Goal: Use online tool/utility: Utilize a website feature to perform a specific function

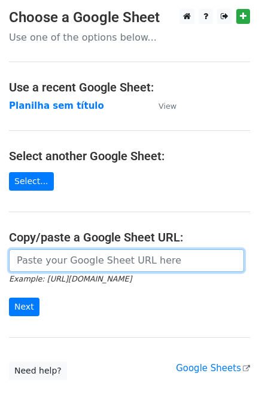
click at [29, 251] on input "url" at bounding box center [126, 260] width 235 height 23
paste input "[URL][DOMAIN_NAME]"
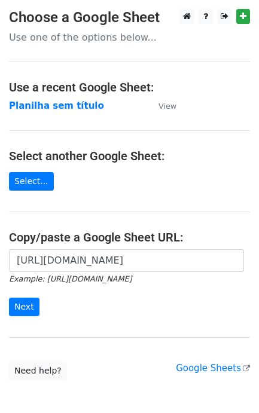
click at [122, 275] on small "Example: [URL][DOMAIN_NAME]" at bounding box center [70, 278] width 122 height 9
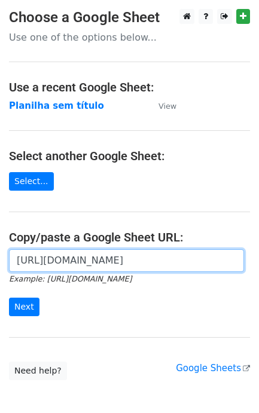
click at [133, 267] on input "[URL][DOMAIN_NAME]" at bounding box center [126, 260] width 235 height 23
paste input "[URL][DOMAIN_NAME]"
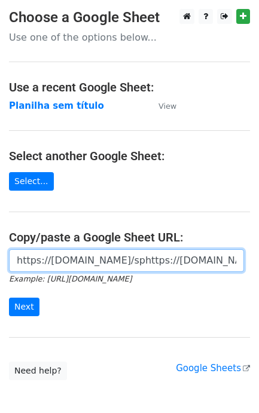
scroll to position [0, 380]
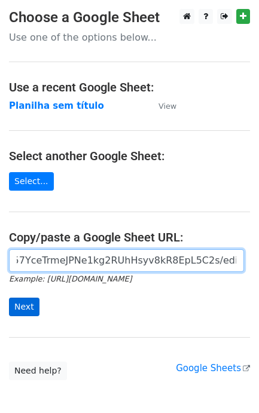
type input "https://docs.google.com/sphttps://docs.google.com/spreadsheets/d/11dGfEbGc57Yce…"
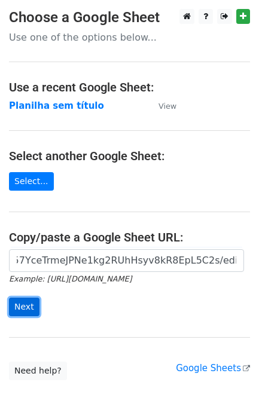
click at [25, 299] on input "Next" at bounding box center [24, 306] width 30 height 19
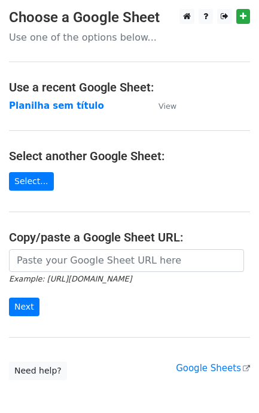
click at [96, 278] on small "Example: https://docs.google.com/spreadsheets/d/abc/edit" at bounding box center [70, 278] width 122 height 9
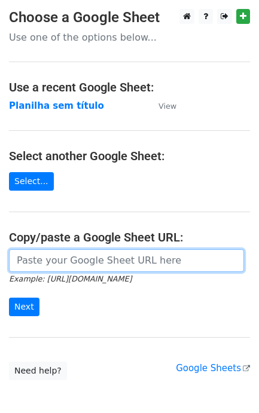
click at [106, 270] on input "url" at bounding box center [126, 260] width 235 height 23
paste input "[URL][DOMAIN_NAME]"
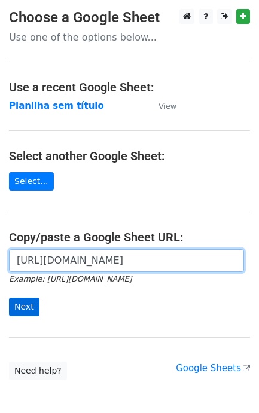
type input "[URL][DOMAIN_NAME]"
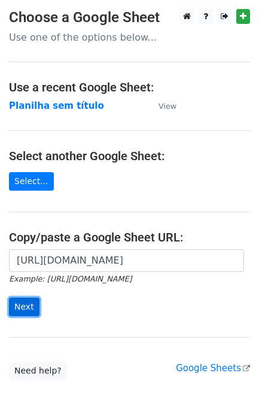
scroll to position [0, 0]
click at [29, 310] on input "Next" at bounding box center [24, 306] width 30 height 19
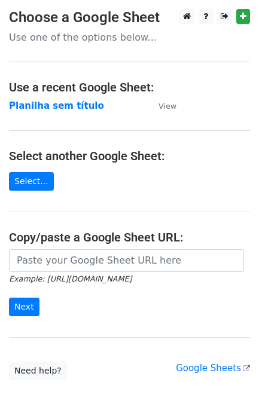
click at [91, 275] on small "Example: [URL][DOMAIN_NAME]" at bounding box center [70, 278] width 122 height 9
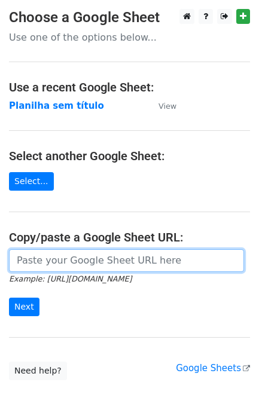
click at [100, 266] on input "url" at bounding box center [126, 260] width 235 height 23
paste input "[URL][DOMAIN_NAME]"
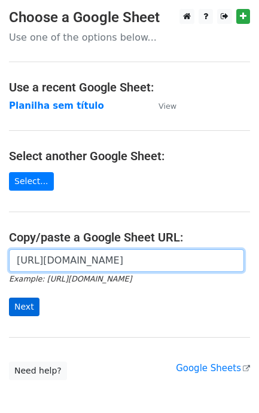
type input "[URL][DOMAIN_NAME]"
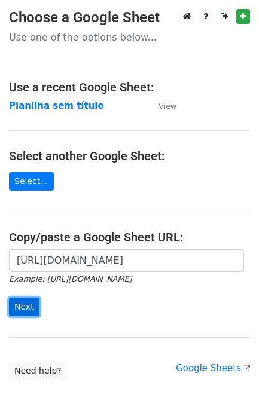
click at [33, 311] on input "Next" at bounding box center [24, 306] width 30 height 19
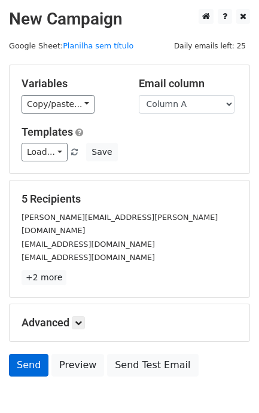
click at [34, 316] on h5 "Advanced" at bounding box center [129, 322] width 216 height 13
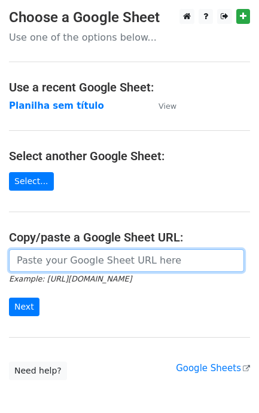
click at [121, 259] on input "url" at bounding box center [126, 260] width 235 height 23
paste input "https://docs.google.com/spreadsheets/d/11dGfEbGc57YceTrmeJPNe1kg2RUhHsyv8kR8EpL…"
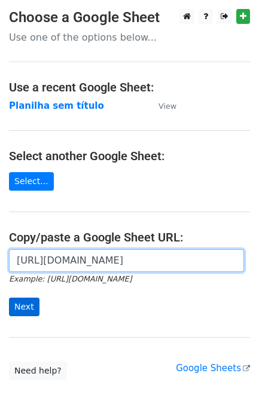
scroll to position [0, 263]
type input "https://docs.google.com/spreadsheets/d/11dGfEbGc57YceTrmeJPNe1kg2RUhHsyv8kR8EpL…"
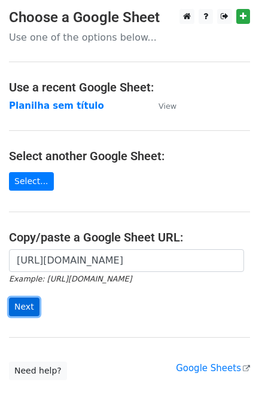
scroll to position [0, 0]
click at [21, 303] on input "Next" at bounding box center [24, 306] width 30 height 19
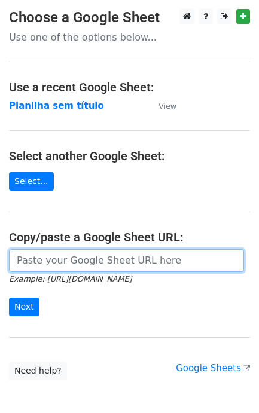
click at [37, 260] on input "url" at bounding box center [126, 260] width 235 height 23
paste input "[URL][DOMAIN_NAME]"
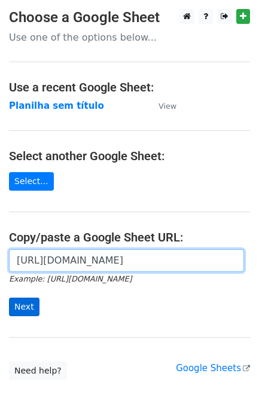
type input "https://docs.google.com/spreadsheets/d/11dGfEbGc57YceTrmeJPNe1kg2RUhHsyv8kR8EpL…"
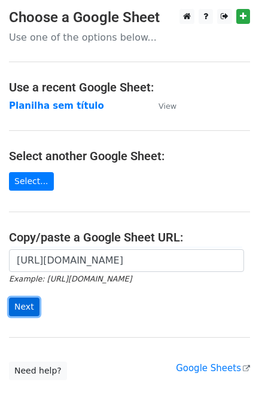
click at [36, 303] on input "Next" at bounding box center [24, 306] width 30 height 19
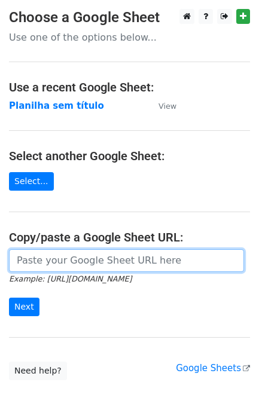
click at [103, 255] on input "url" at bounding box center [126, 260] width 235 height 23
paste input "[URL][DOMAIN_NAME]"
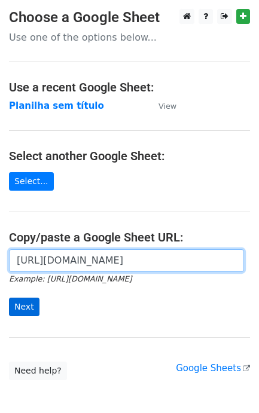
scroll to position [0, 263]
type input "[URL][DOMAIN_NAME]"
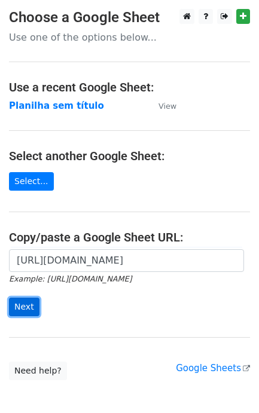
drag, startPoint x: 27, startPoint y: 302, endPoint x: 30, endPoint y: 307, distance: 6.7
click at [26, 302] on input "Next" at bounding box center [24, 306] width 30 height 19
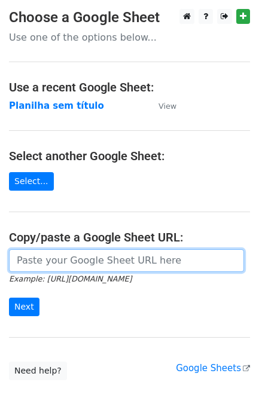
click at [90, 264] on input "url" at bounding box center [126, 260] width 235 height 23
paste input "[URL][DOMAIN_NAME]"
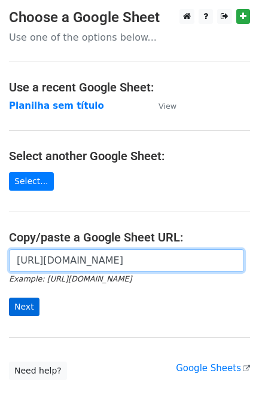
type input "[URL][DOMAIN_NAME]"
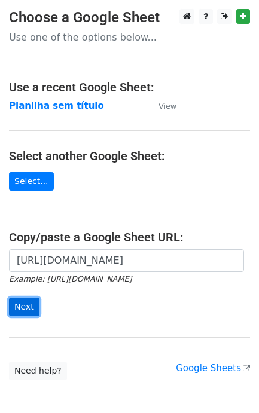
click at [17, 303] on input "Next" at bounding box center [24, 306] width 30 height 19
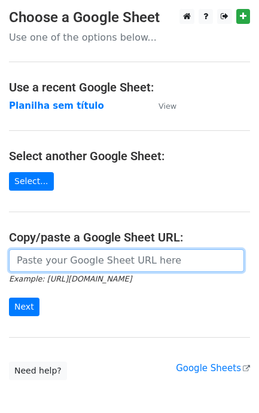
click at [50, 266] on input "url" at bounding box center [126, 260] width 235 height 23
paste input "[URL][DOMAIN_NAME]"
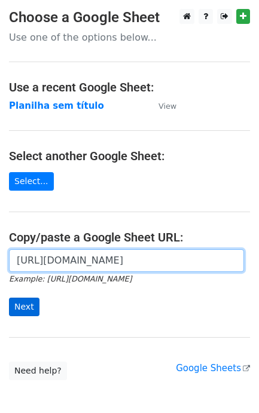
type input "[URL][DOMAIN_NAME]"
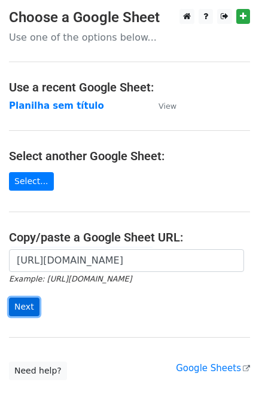
click at [26, 307] on input "Next" at bounding box center [24, 306] width 30 height 19
